Goal: Task Accomplishment & Management: Complete application form

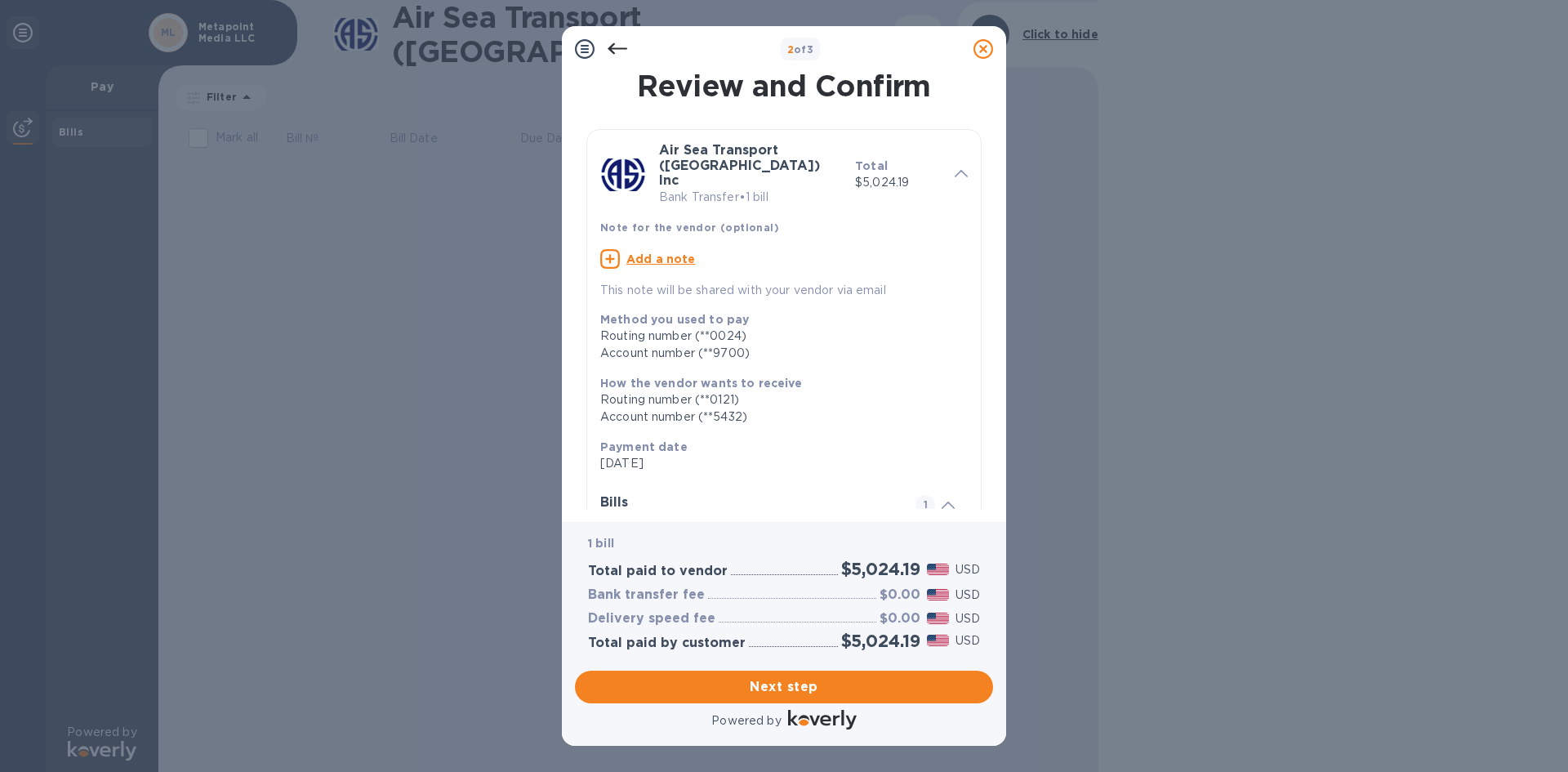
click at [669, 252] on u "Add a note" at bounding box center [661, 259] width 70 height 14
click at [638, 254] on textarea at bounding box center [770, 261] width 341 height 14
click at [641, 254] on textarea at bounding box center [770, 261] width 341 height 14
type textarea "Duty for Ref No.: 221425080812"
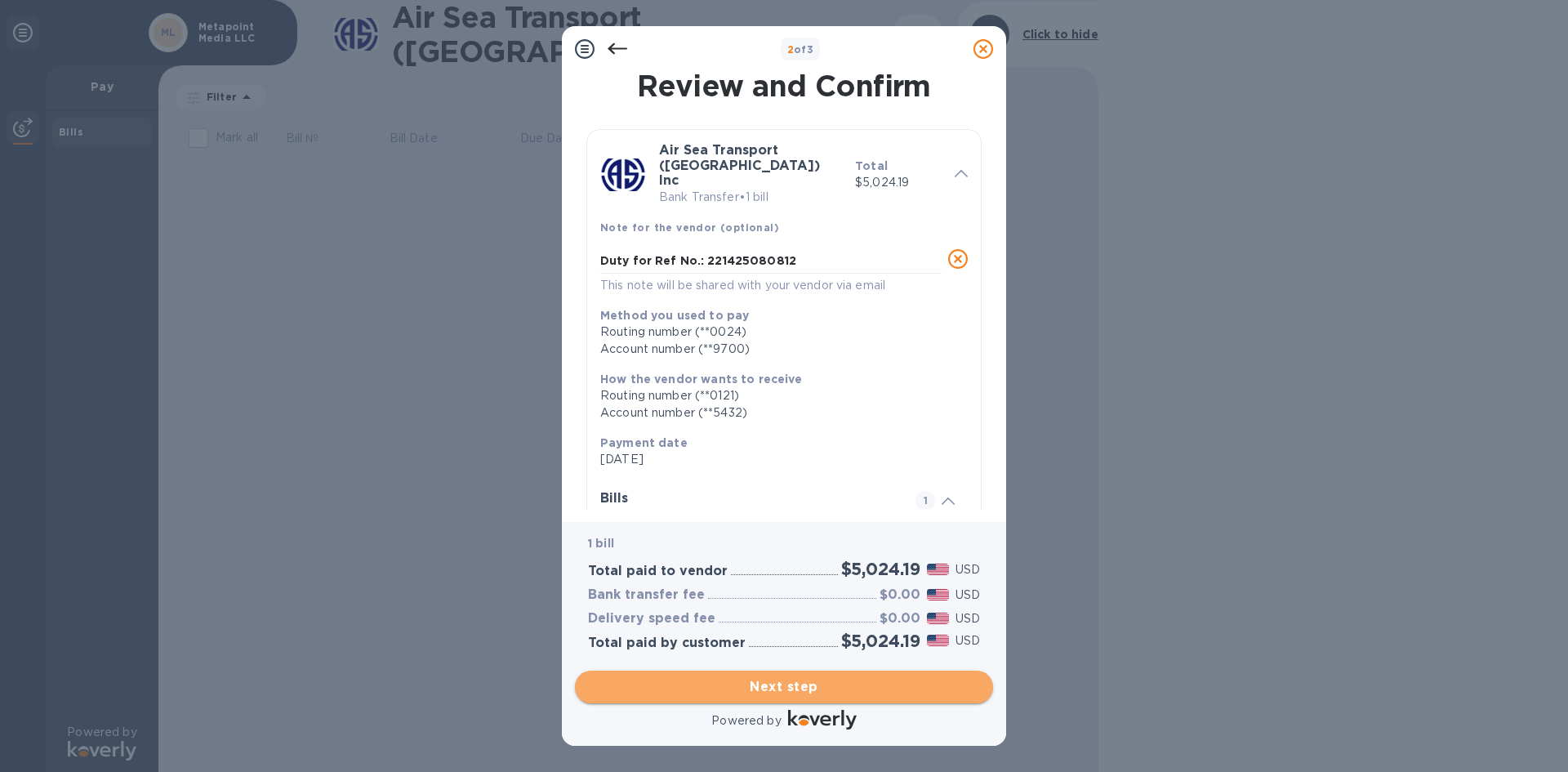
click at [783, 684] on span "Next step" at bounding box center [784, 687] width 392 height 19
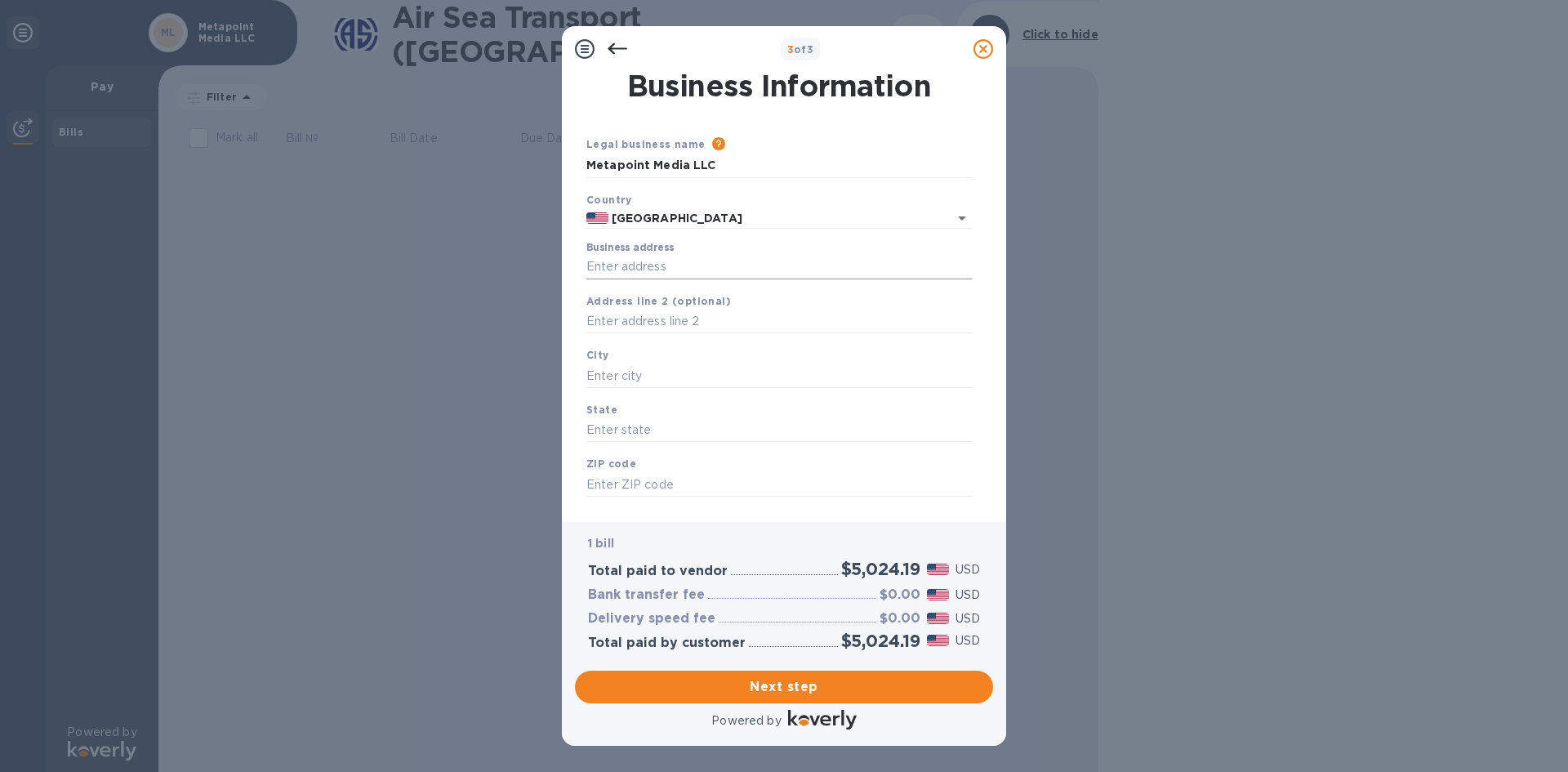
click at [611, 266] on input "Business address" at bounding box center [779, 267] width 385 height 24
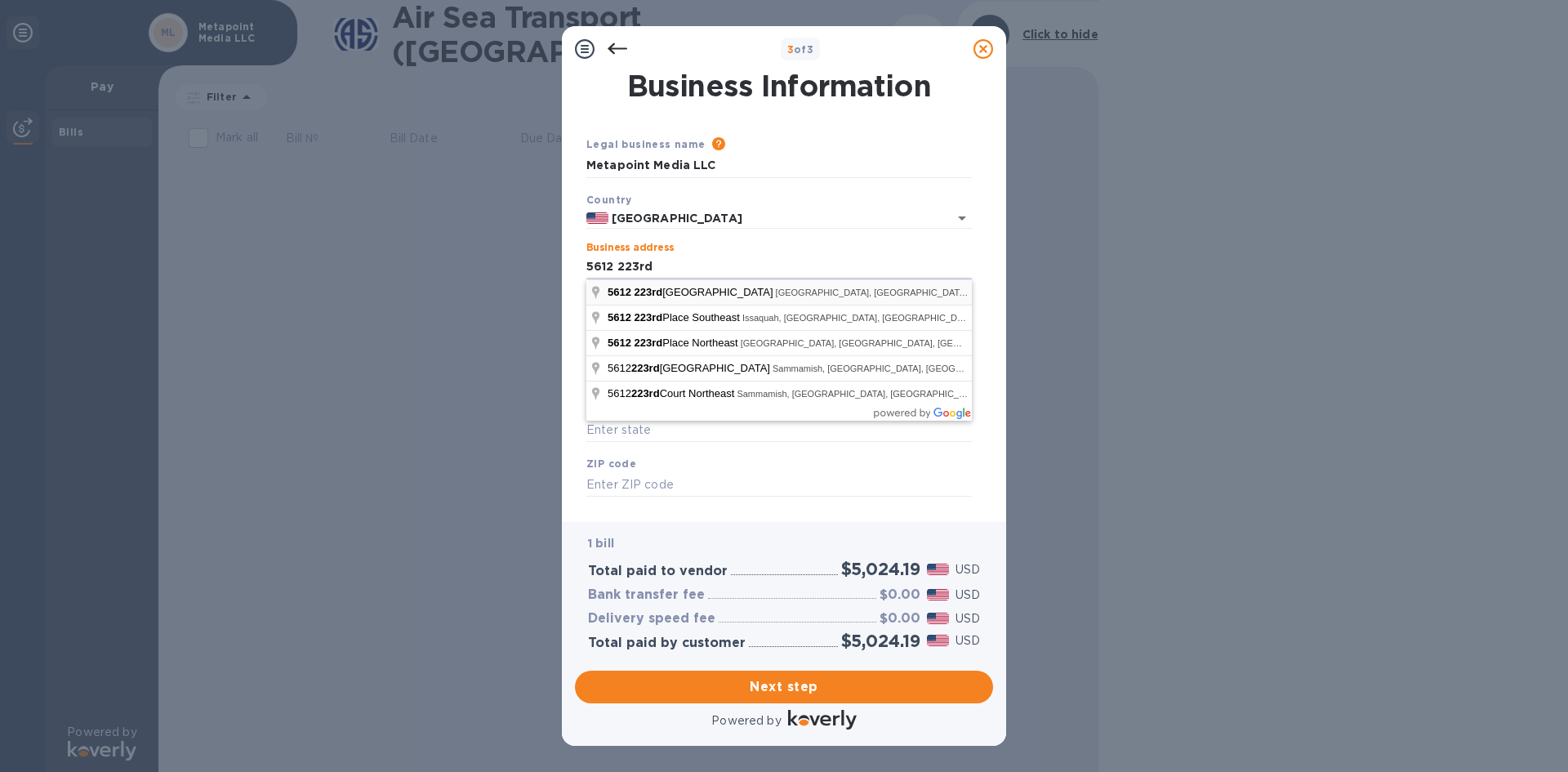
type input "[STREET_ADDRESS]"
type input "[PERSON_NAME]"
type input "WA"
type input "98053"
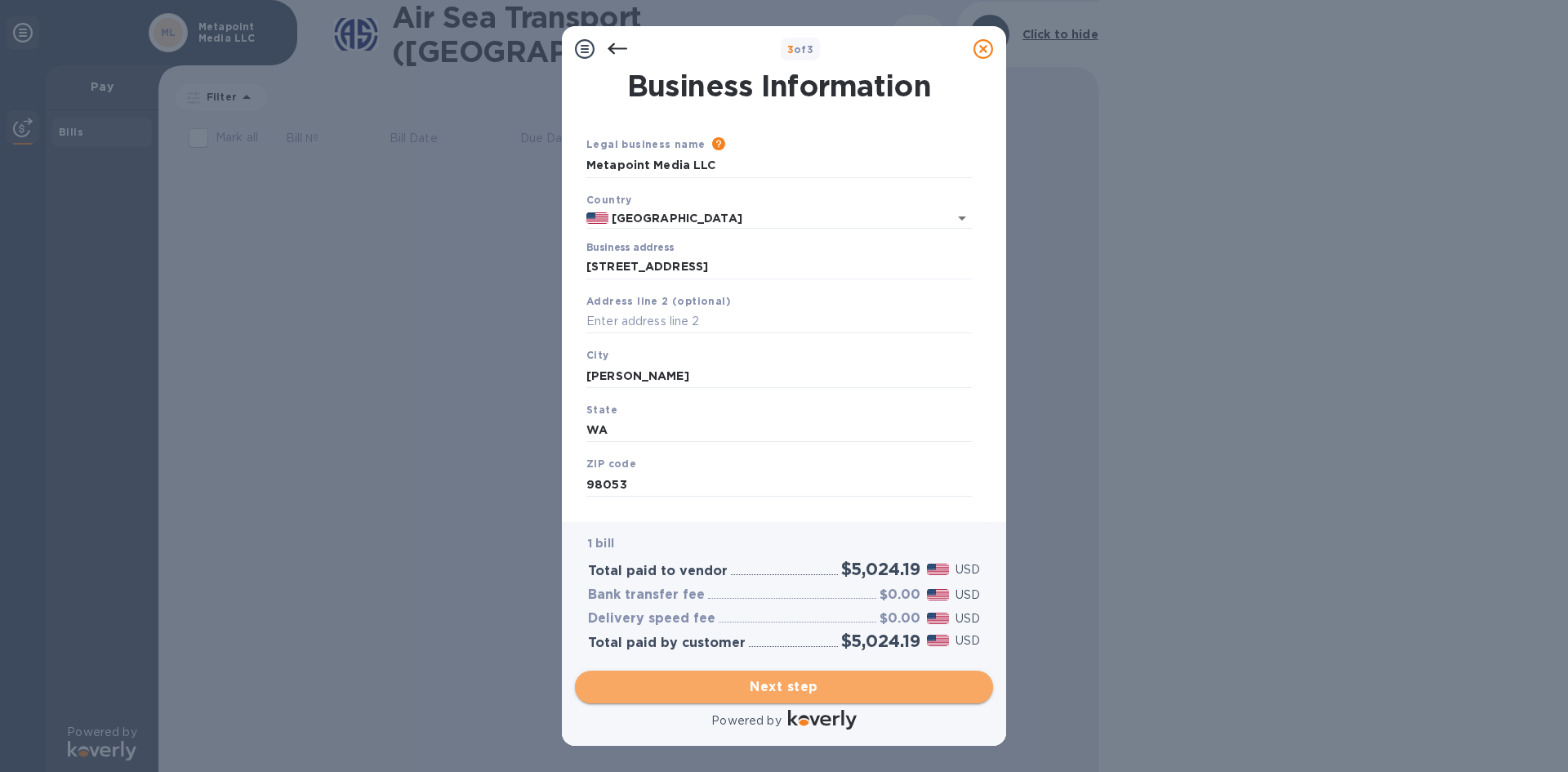
click at [756, 678] on span "Next step" at bounding box center [784, 687] width 392 height 19
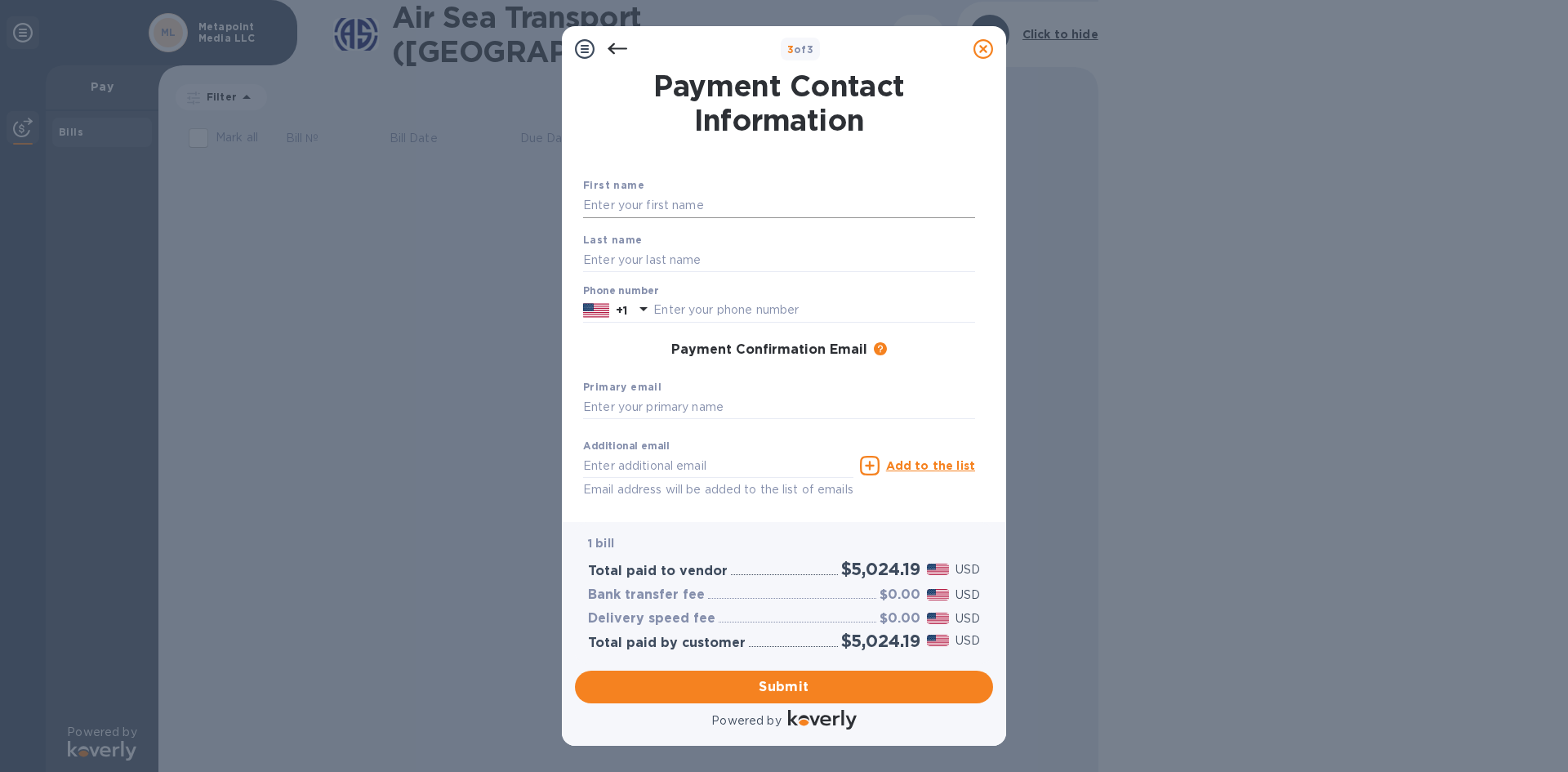
click at [643, 207] on input "text" at bounding box center [779, 205] width 392 height 24
type input "[PERSON_NAME]"
click at [665, 308] on input "text" at bounding box center [813, 310] width 322 height 24
type input "4252417356"
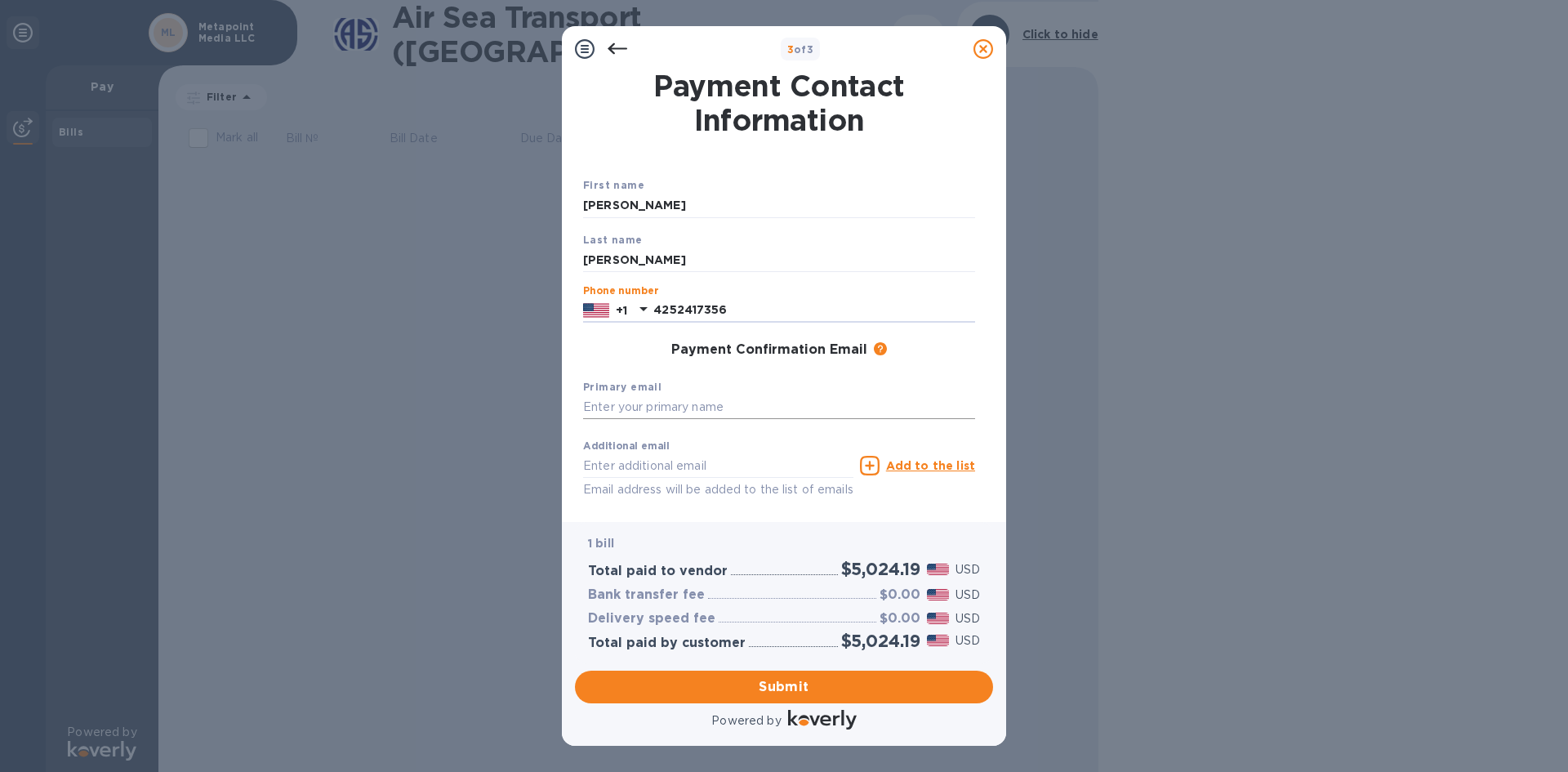
click at [643, 405] on input "text" at bounding box center [779, 407] width 392 height 24
type input "[PERSON_NAME][EMAIL_ADDRESS][DOMAIN_NAME]"
click at [712, 504] on div "Additional email Email address will be added to the list of emails Add to the l…" at bounding box center [779, 480] width 392 height 98
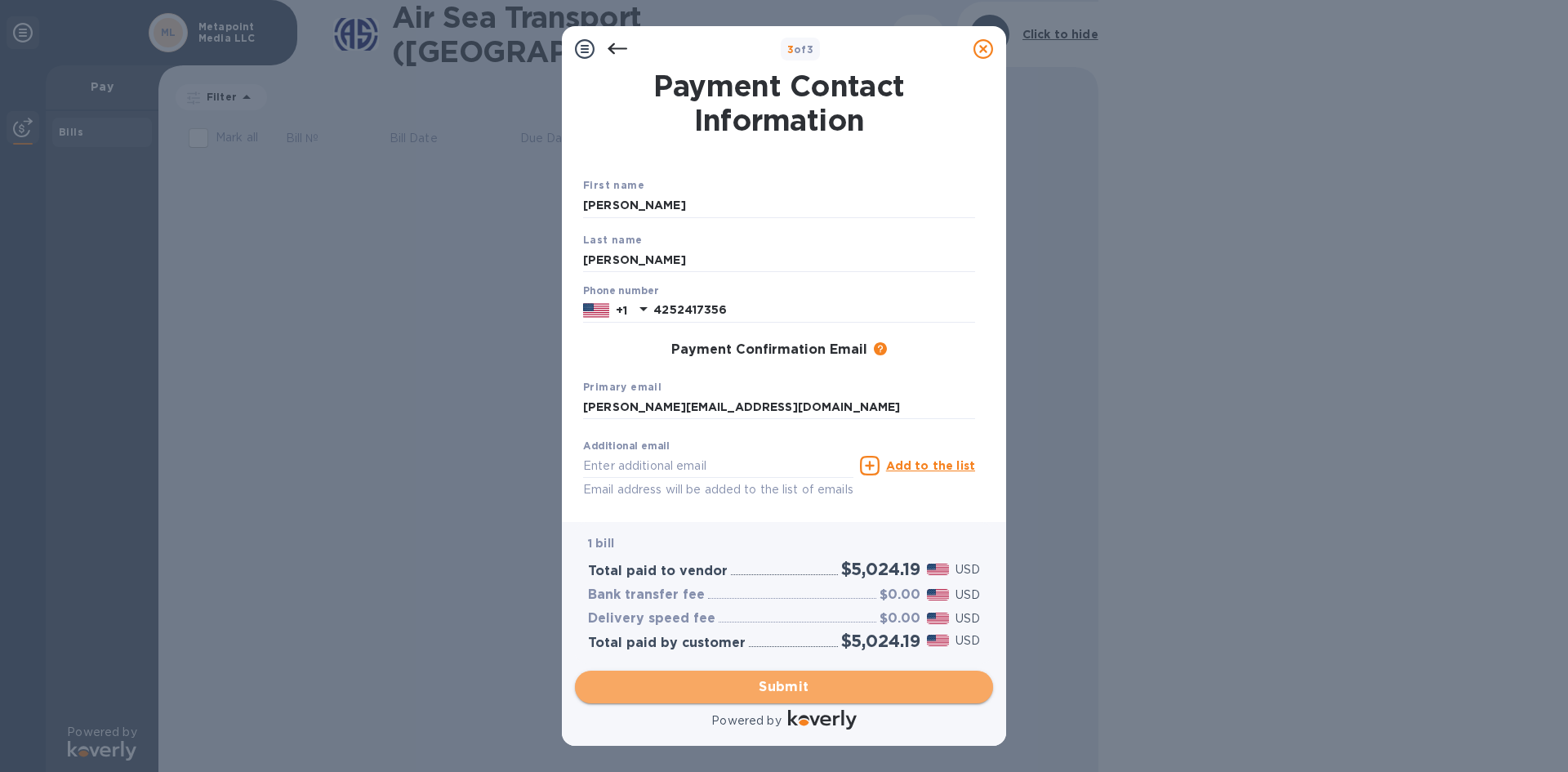
click at [720, 678] on span "Submit" at bounding box center [784, 687] width 392 height 19
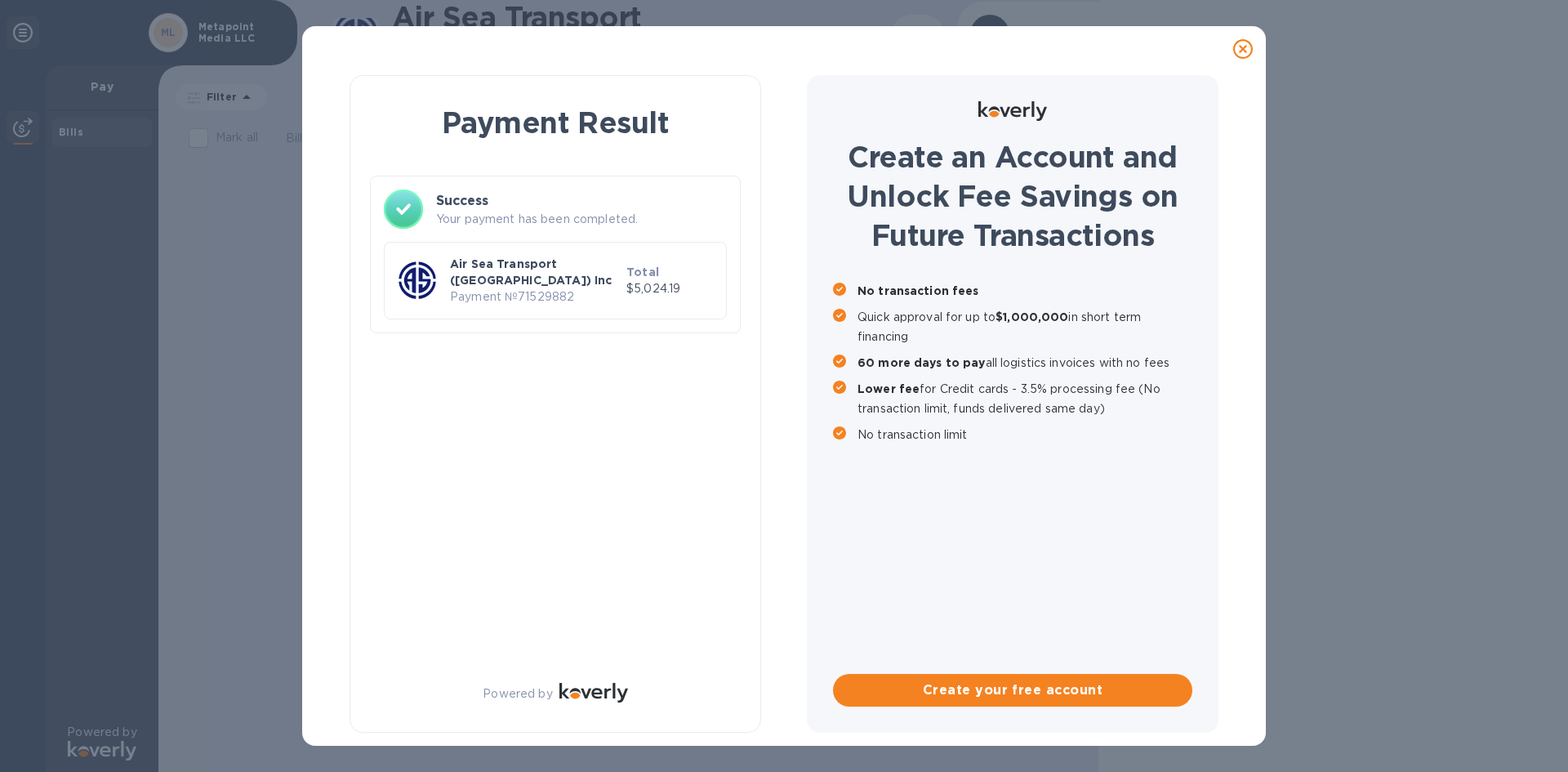
click at [525, 293] on p "Payment № 71529882" at bounding box center [535, 297] width 170 height 17
